Goal: Book appointment/travel/reservation

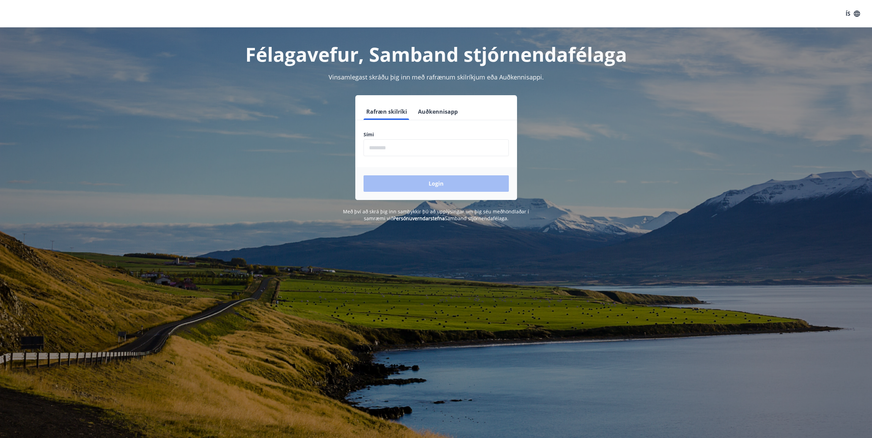
click at [388, 149] on input "phone" at bounding box center [435, 147] width 145 height 17
type input "********"
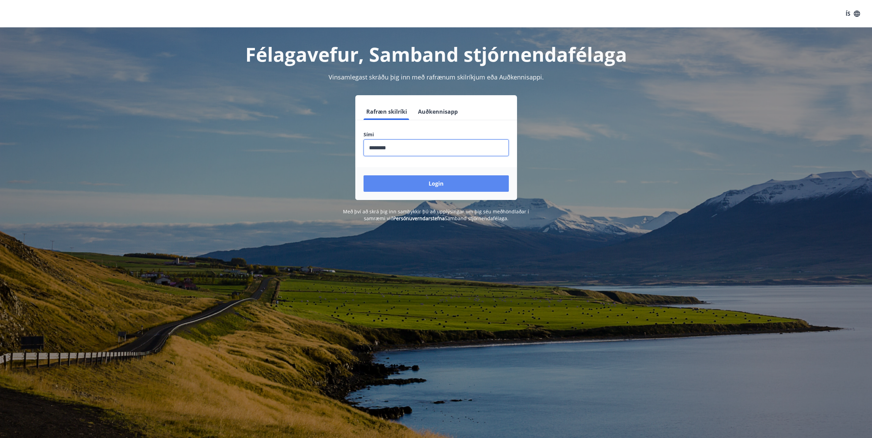
click at [399, 184] on button "Login" at bounding box center [435, 183] width 145 height 16
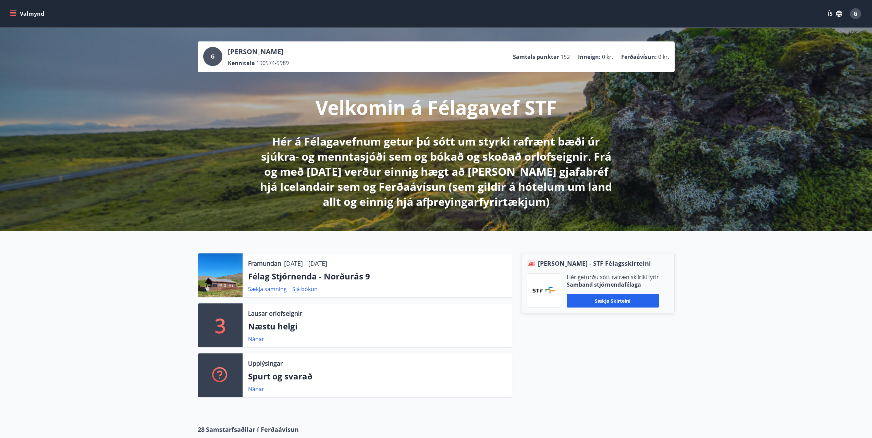
click at [16, 12] on icon "menu" at bounding box center [13, 12] width 6 height 1
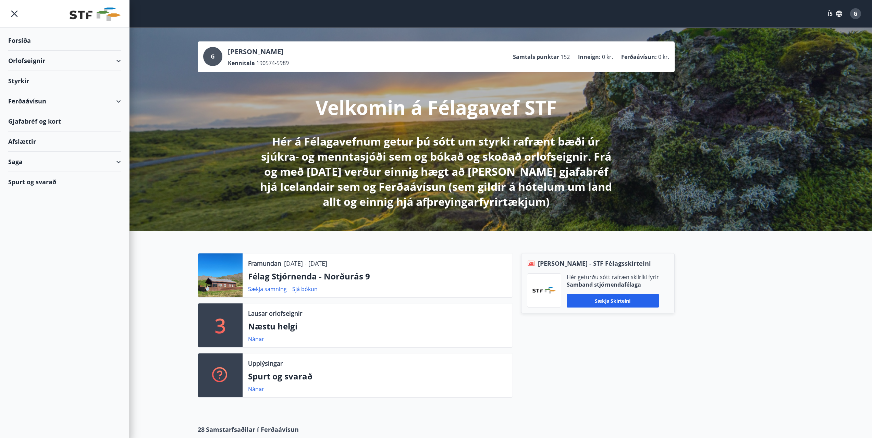
click at [29, 57] on div "Orlofseignir" at bounding box center [64, 61] width 113 height 20
click at [30, 78] on div "Framboð" at bounding box center [65, 78] width 102 height 14
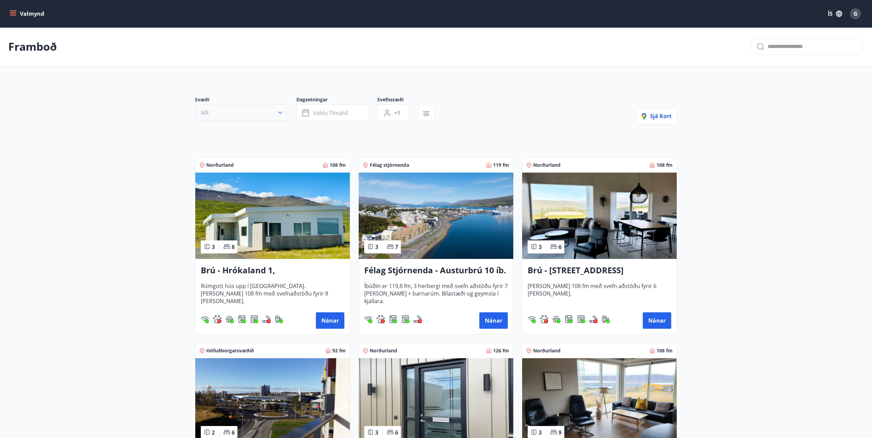
click at [283, 109] on icon "button" at bounding box center [280, 112] width 7 height 7
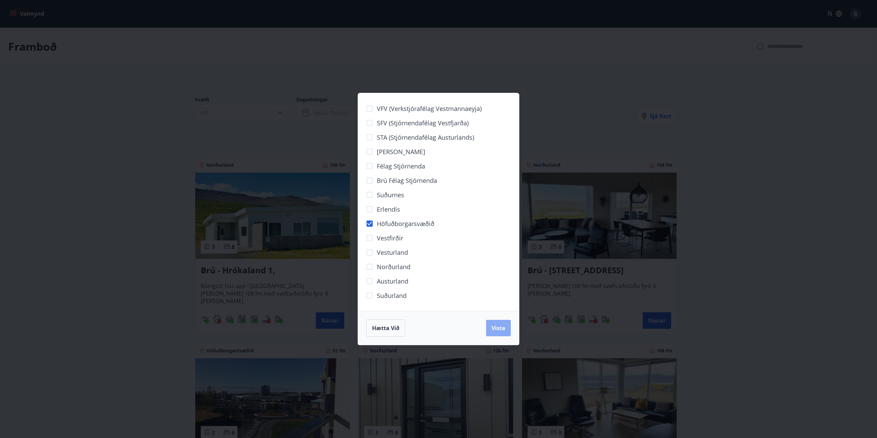
click at [499, 332] on button "Vista" at bounding box center [498, 328] width 25 height 16
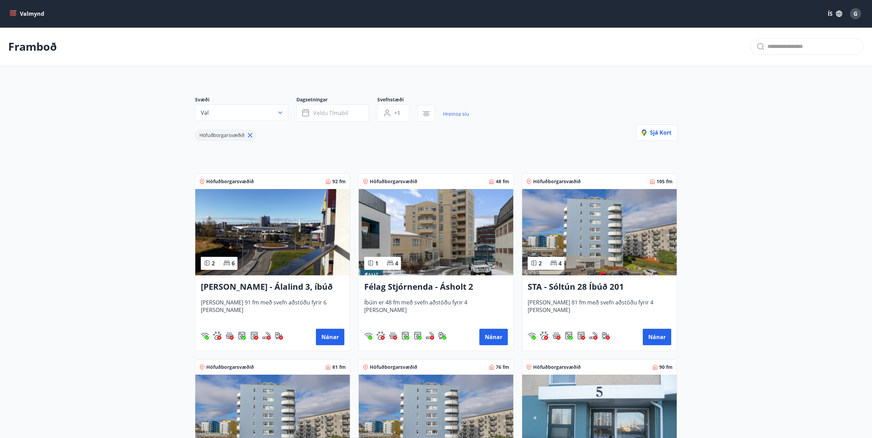
click at [747, 244] on main "Framboð Svæði Val Dagsetningar Veldu tímabil Svefnstæði +1 Hreinsa síu Höfuðbor…" at bounding box center [436, 377] width 872 height 700
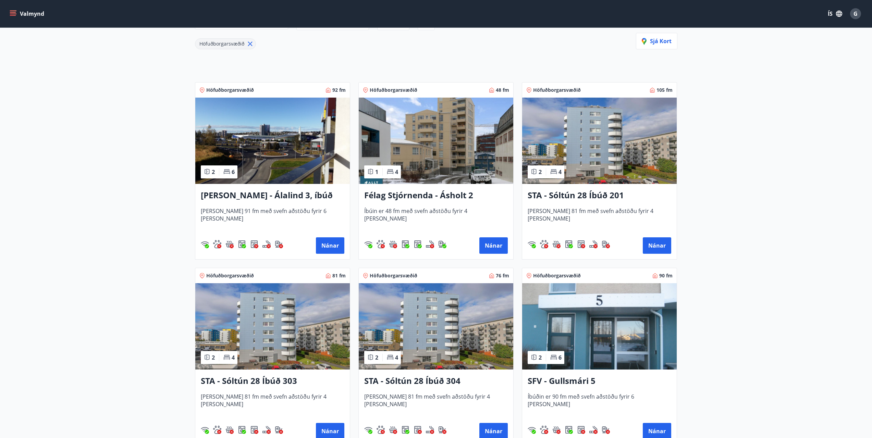
scroll to position [103, 0]
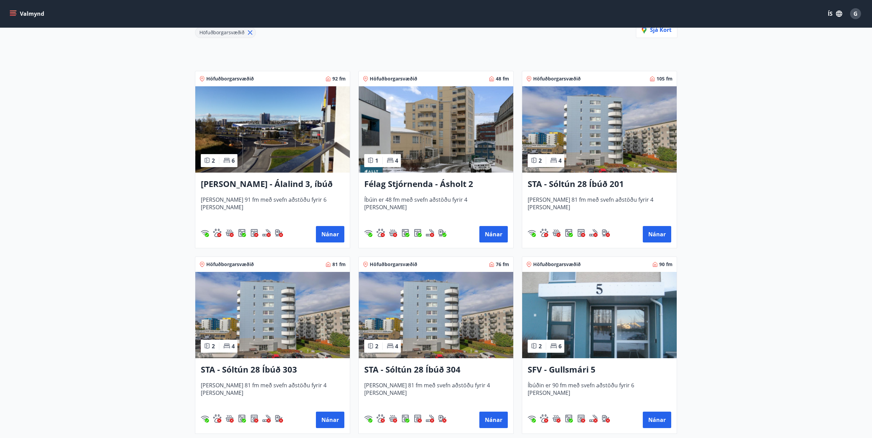
click at [435, 120] on img at bounding box center [436, 129] width 154 height 86
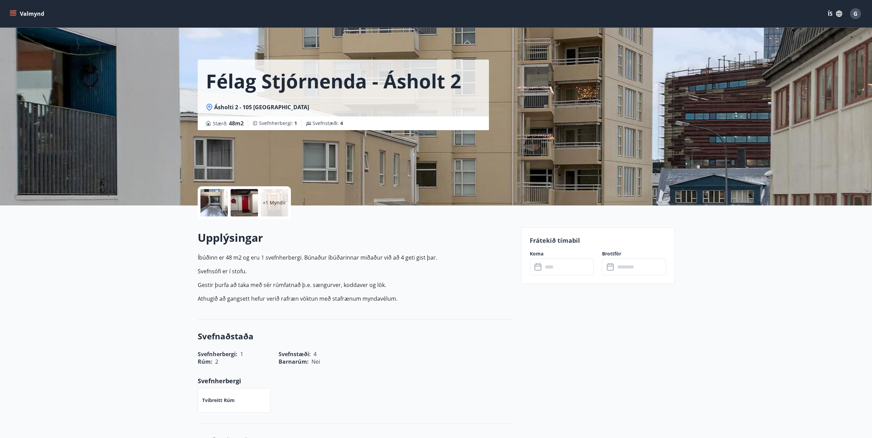
click at [316, 282] on p "Gestir þurfa að taka með sér rúmfatnað þ.e. sængurver, koddaver og lök." at bounding box center [355, 285] width 315 height 8
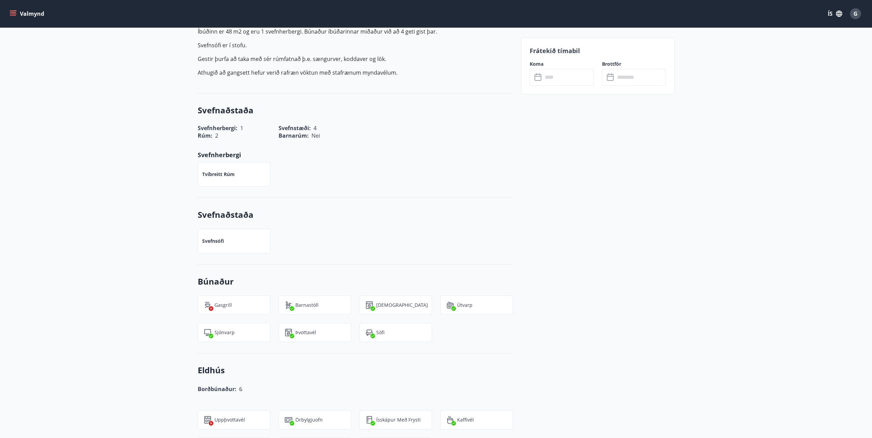
scroll to position [240, 0]
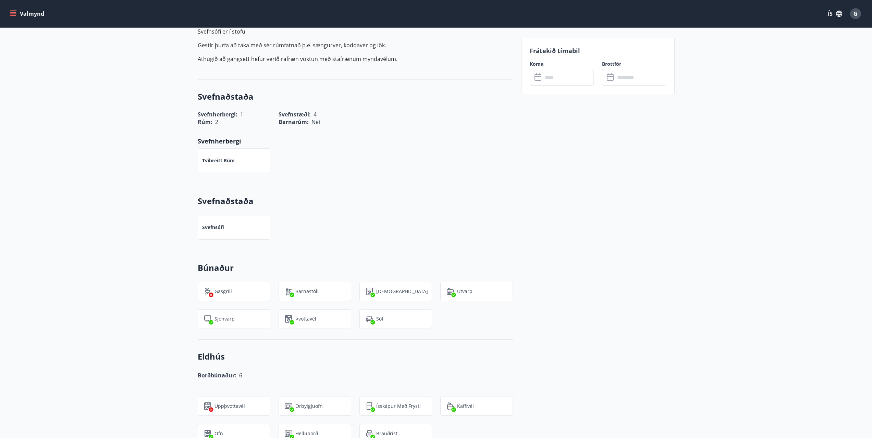
click at [99, 124] on div "+1 Myndir Upplýsingar Íbúðinn er 48 m2 og eru 1 svefnherbergi. Búnaður íbúðarin…" at bounding box center [436, 421] width 872 height 911
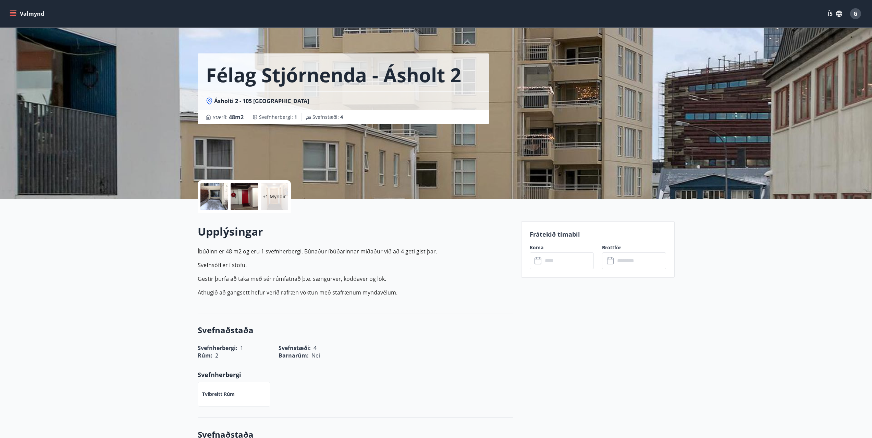
scroll to position [0, 0]
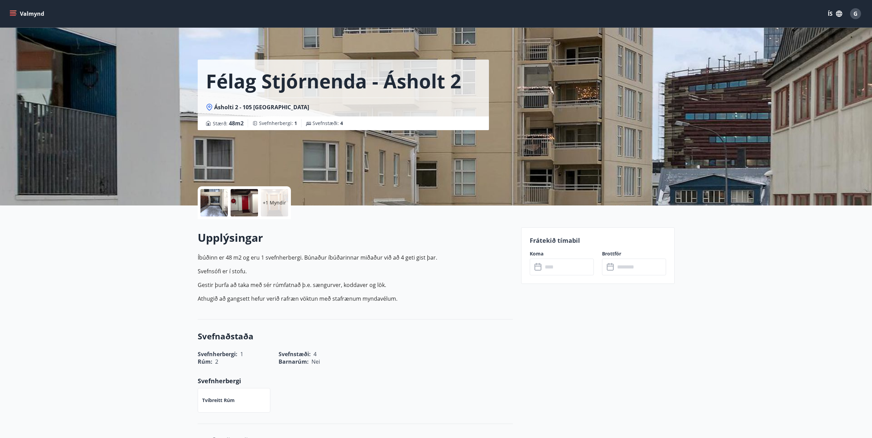
click at [222, 201] on div at bounding box center [213, 202] width 27 height 27
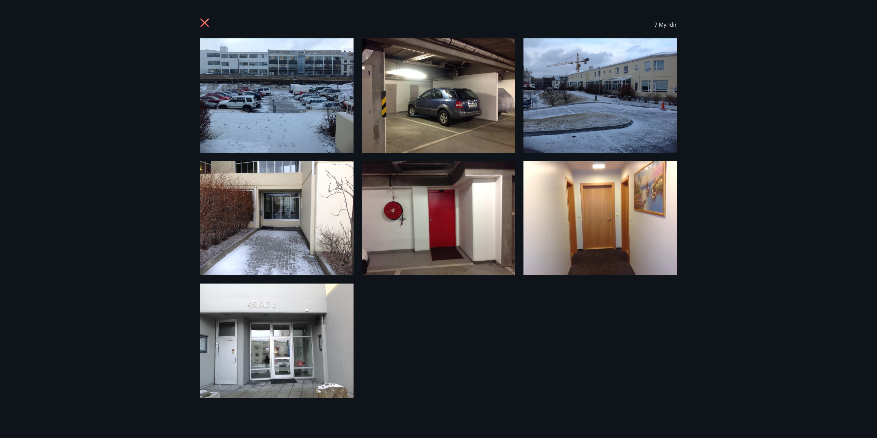
click at [291, 113] on img at bounding box center [276, 95] width 153 height 114
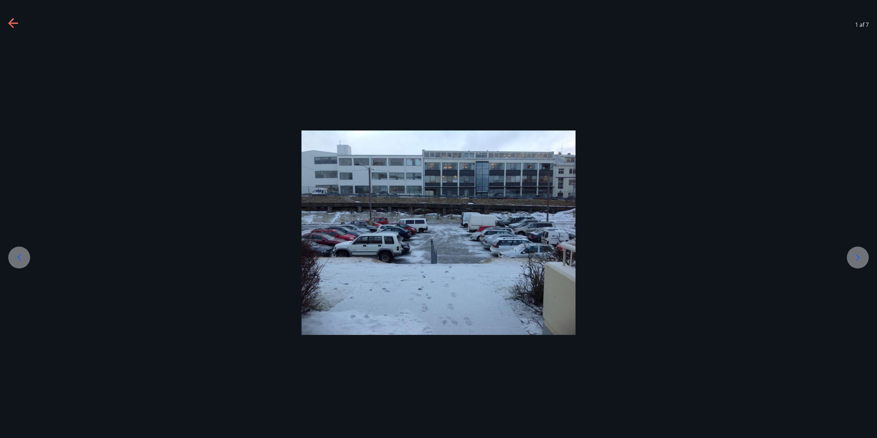
click at [863, 259] on div at bounding box center [858, 258] width 22 height 22
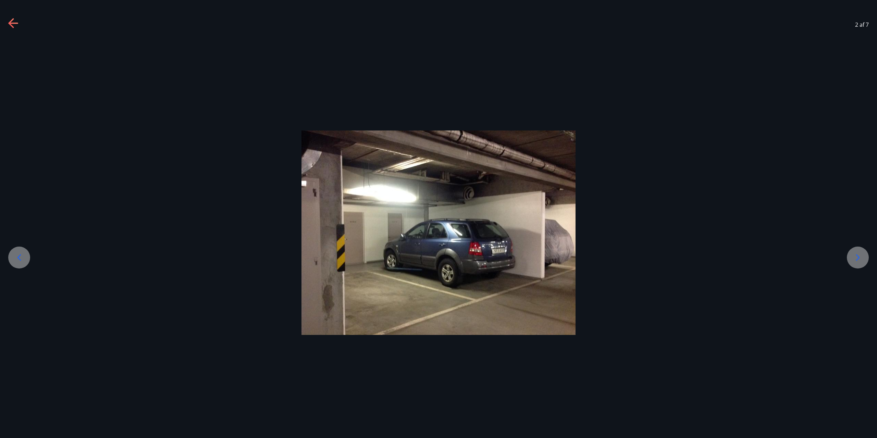
click at [863, 259] on div at bounding box center [858, 258] width 22 height 22
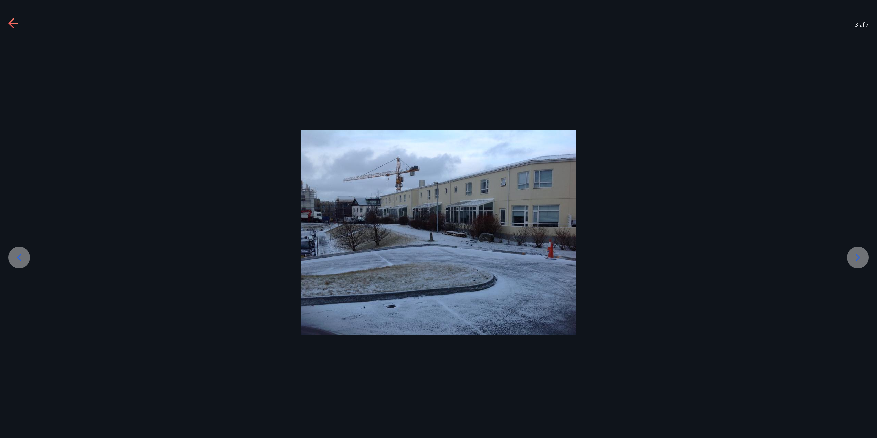
click at [863, 259] on div at bounding box center [858, 258] width 22 height 22
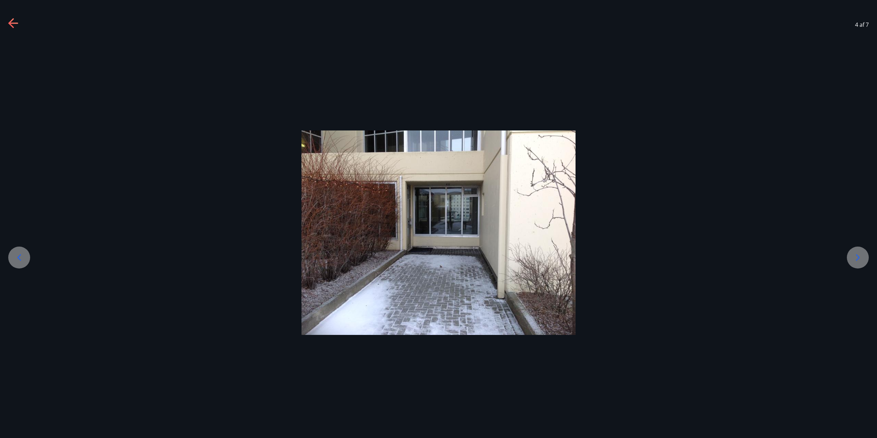
click at [863, 259] on div at bounding box center [858, 258] width 22 height 22
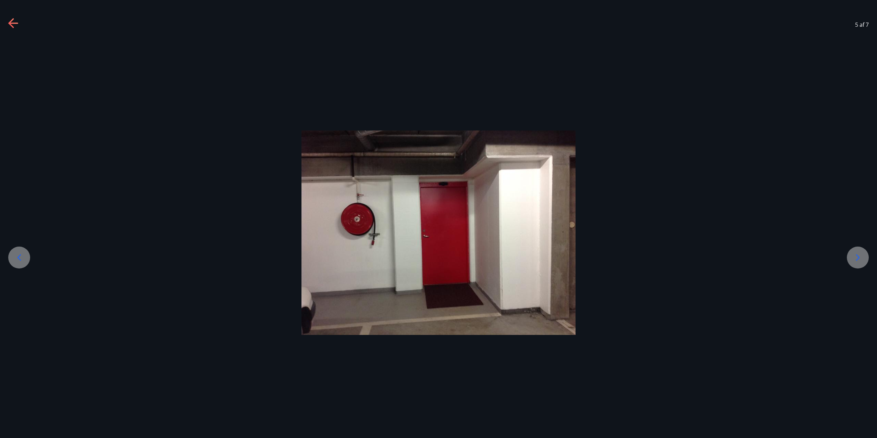
click at [863, 259] on div at bounding box center [858, 258] width 22 height 22
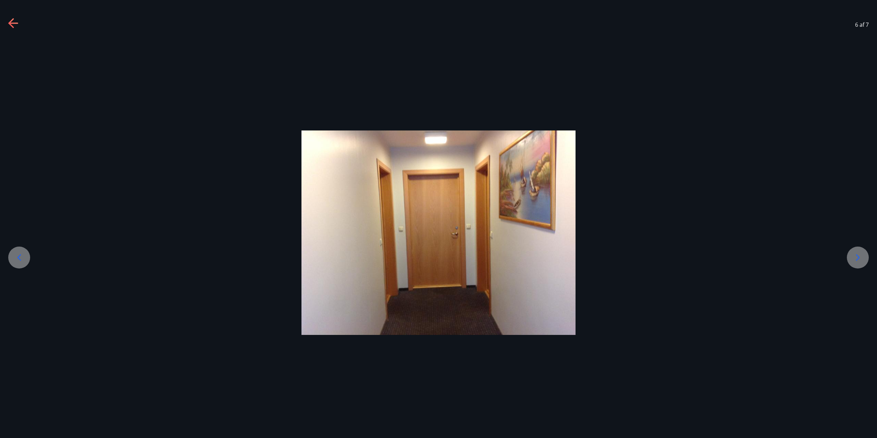
click at [863, 259] on div at bounding box center [858, 258] width 22 height 22
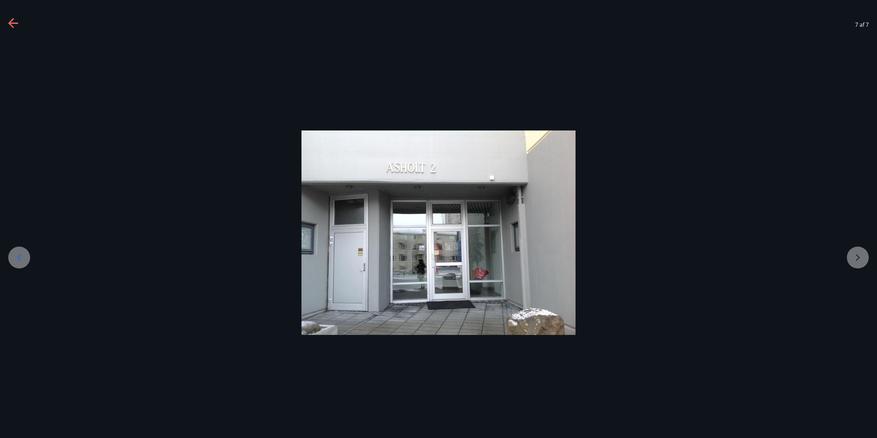
click at [863, 259] on div at bounding box center [438, 232] width 877 height 204
click at [855, 255] on div at bounding box center [438, 232] width 877 height 204
click at [12, 21] on icon at bounding box center [10, 23] width 5 height 10
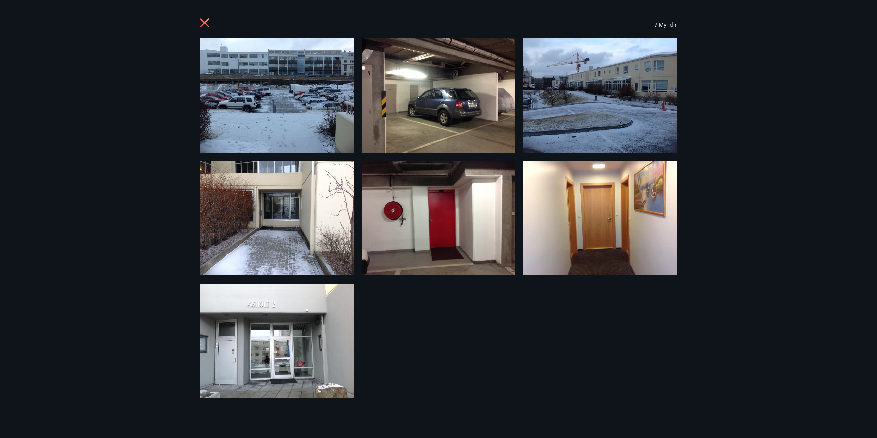
click at [201, 22] on icon at bounding box center [205, 23] width 11 height 11
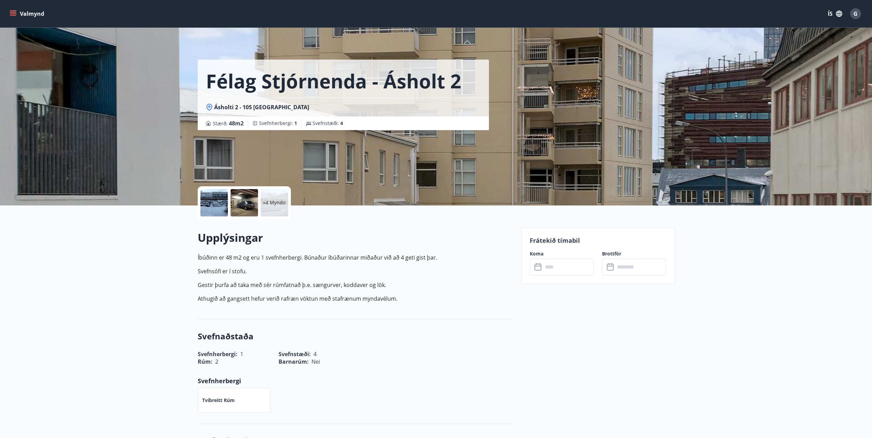
click at [305, 289] on p "Íbúðinn er 48 m2 og eru 1 svefnherbergi. Búnaður íbúðarinnar miðaður við að 4 g…" at bounding box center [355, 277] width 315 height 49
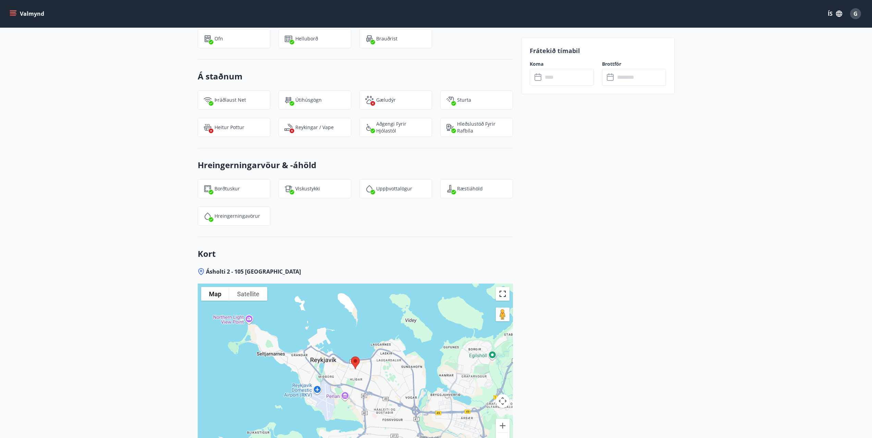
scroll to position [736, 0]
